Goal: Contribute content

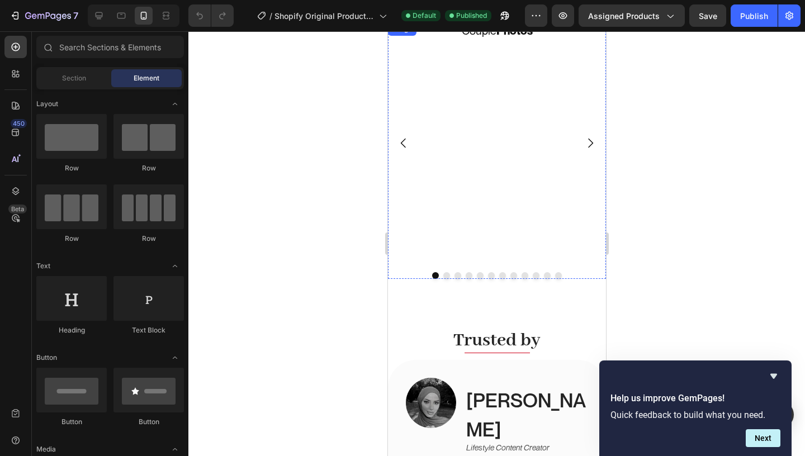
scroll to position [797, 0]
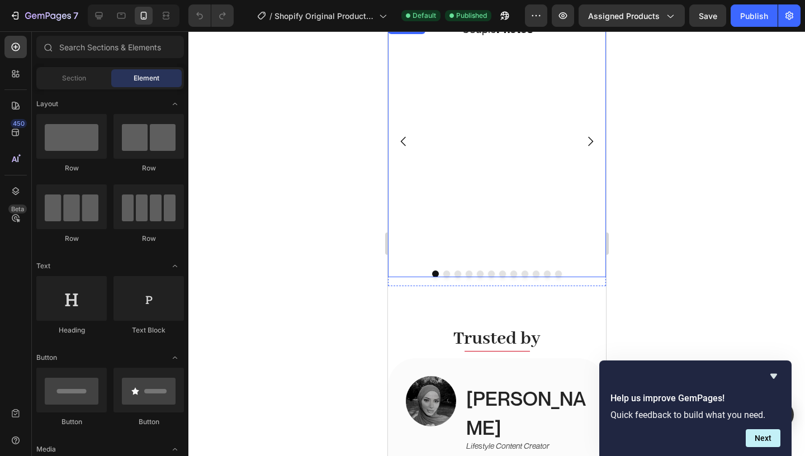
click at [403, 130] on button "Carousel Back Arrow" at bounding box center [403, 141] width 31 height 31
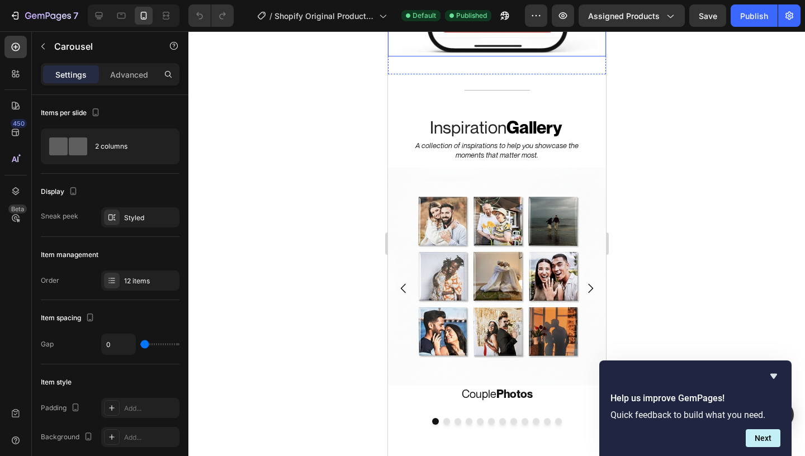
scroll to position [685, 0]
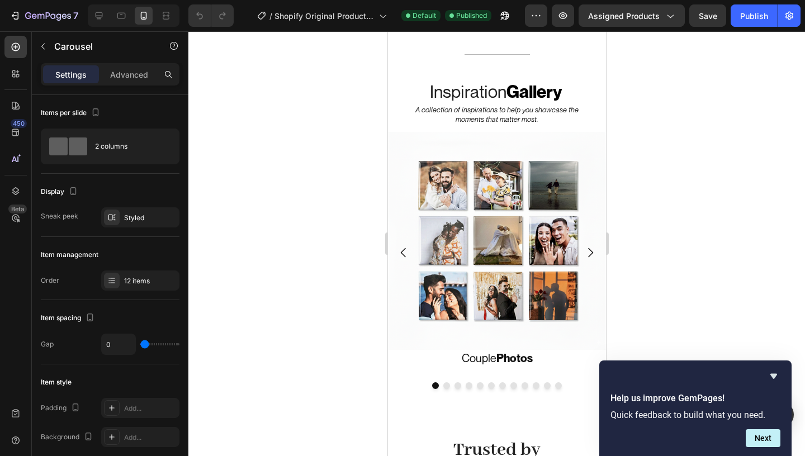
click at [404, 251] on icon "Carousel Back Arrow" at bounding box center [402, 253] width 5 height 10
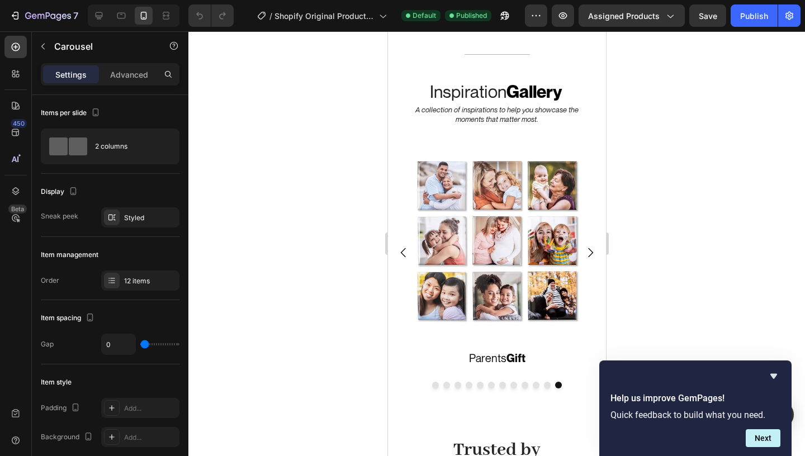
click at [404, 251] on icon "Carousel Back Arrow" at bounding box center [402, 253] width 5 height 10
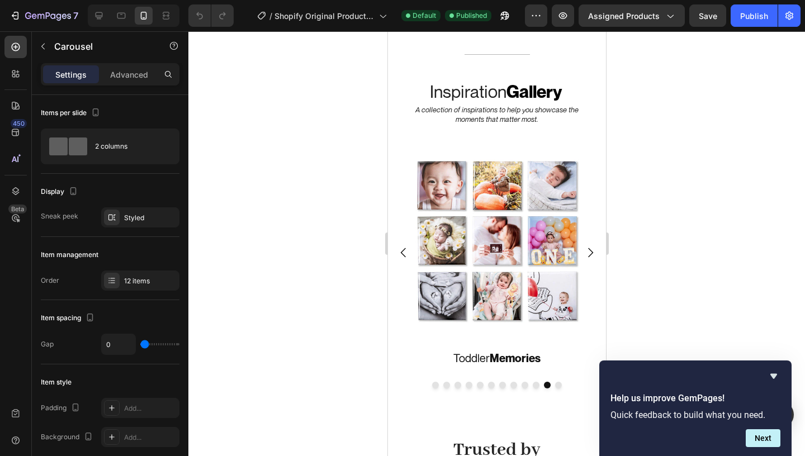
click at [404, 251] on icon "Carousel Back Arrow" at bounding box center [402, 253] width 5 height 10
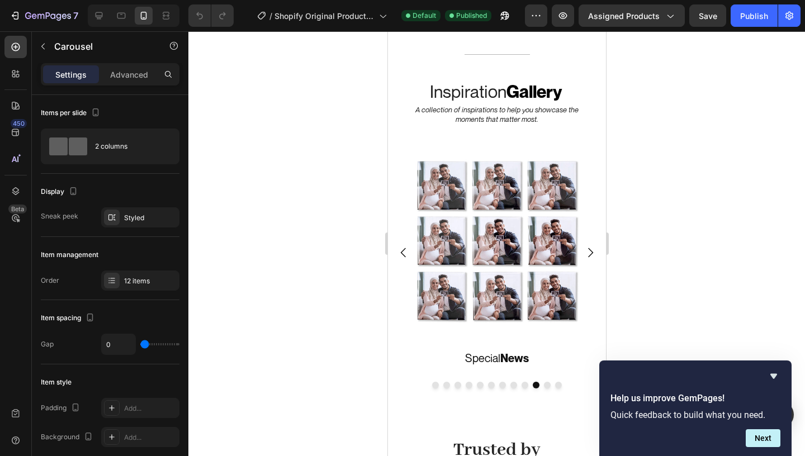
click at [404, 251] on icon "Carousel Back Arrow" at bounding box center [402, 253] width 5 height 10
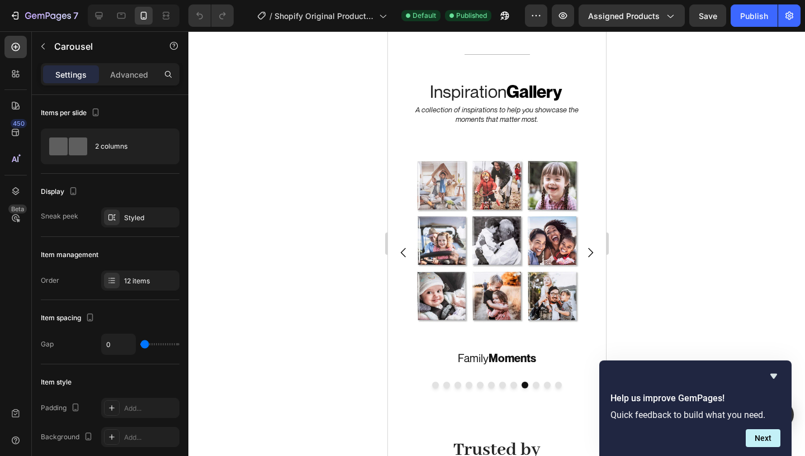
click at [404, 251] on icon "Carousel Back Arrow" at bounding box center [402, 253] width 5 height 10
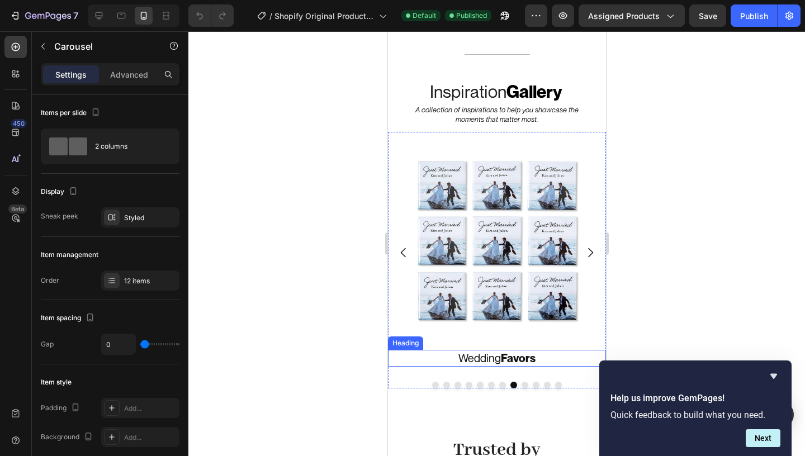
click at [478, 362] on h2 "Wedding Favors" at bounding box center [497, 358] width 218 height 17
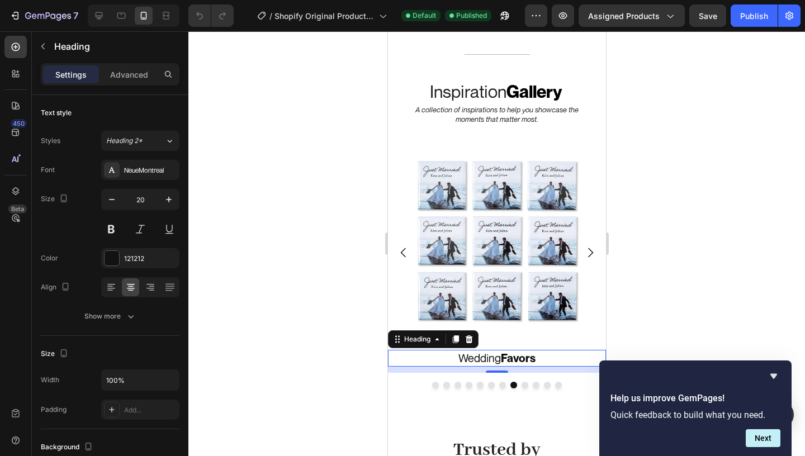
click at [478, 362] on h2 "Wedding Favors" at bounding box center [497, 358] width 218 height 17
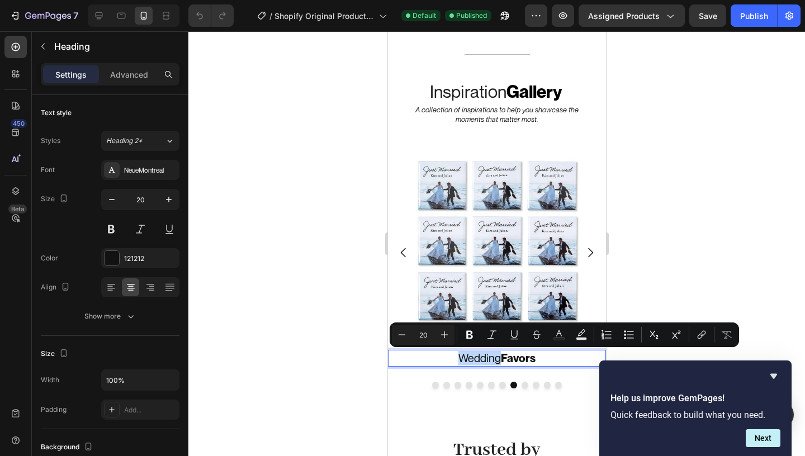
drag, startPoint x: 499, startPoint y: 360, endPoint x: 454, endPoint y: 358, distance: 44.8
click at [454, 358] on p "Wedding Favors" at bounding box center [497, 358] width 216 height 15
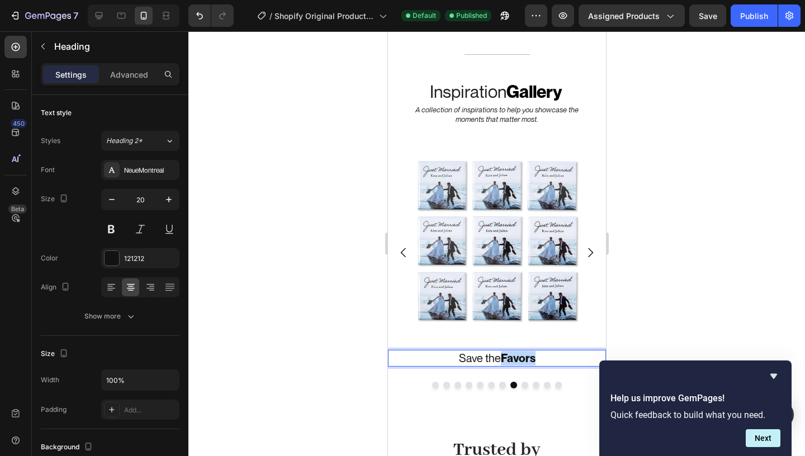
drag, startPoint x: 535, startPoint y: 357, endPoint x: 503, endPoint y: 356, distance: 32.5
click at [503, 356] on strong "Favors" at bounding box center [518, 358] width 35 height 13
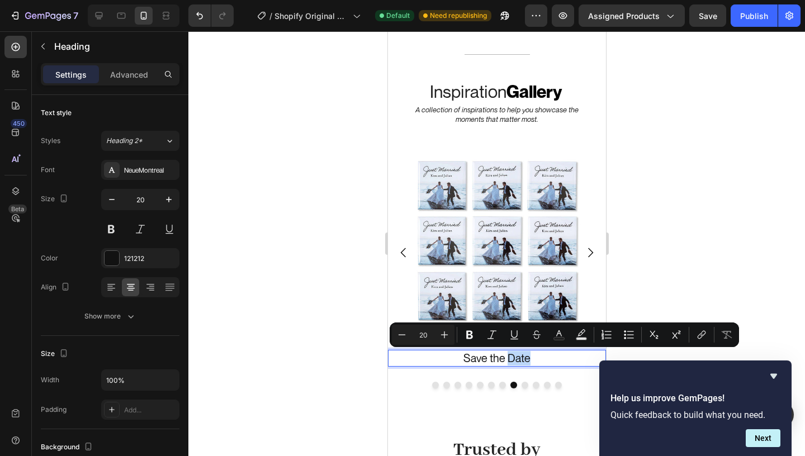
drag, startPoint x: 508, startPoint y: 356, endPoint x: 527, endPoint y: 360, distance: 20.0
click at [527, 360] on p "Save the Date" at bounding box center [497, 358] width 216 height 15
click at [469, 335] on icon "Editor contextual toolbar" at bounding box center [469, 335] width 7 height 8
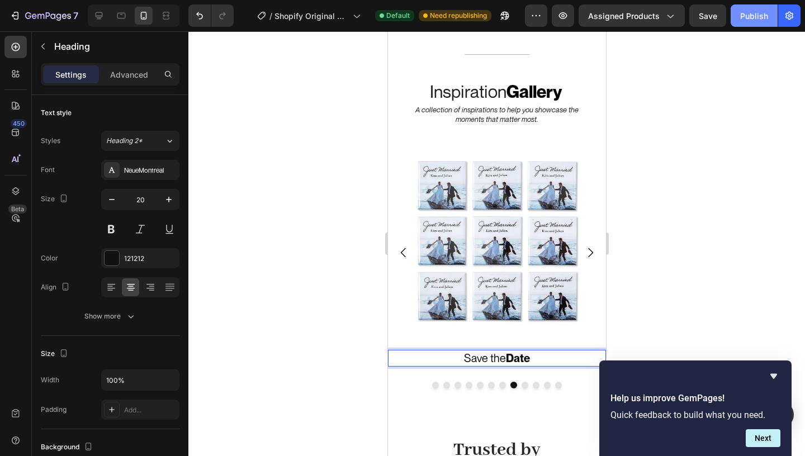
click at [754, 11] on div "Publish" at bounding box center [755, 16] width 28 height 12
